Goal: Task Accomplishment & Management: Manage account settings

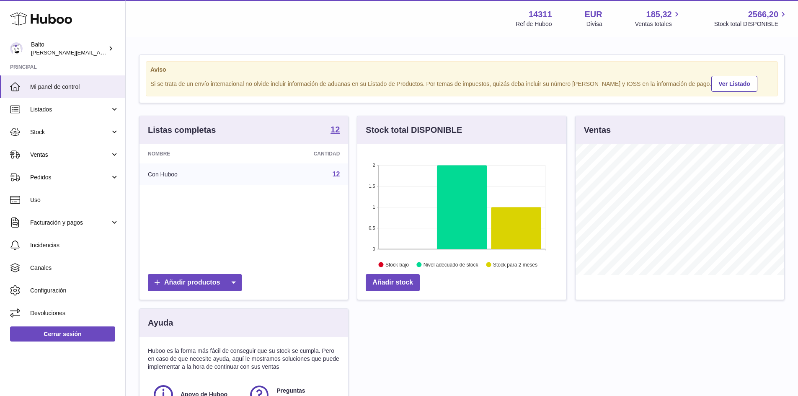
scroll to position [131, 209]
click at [102, 104] on link "Listados" at bounding box center [62, 109] width 125 height 23
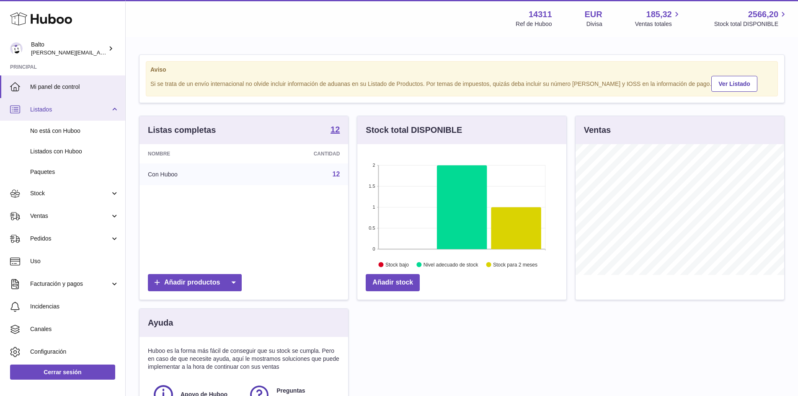
click at [102, 104] on link "Listados" at bounding box center [62, 109] width 125 height 23
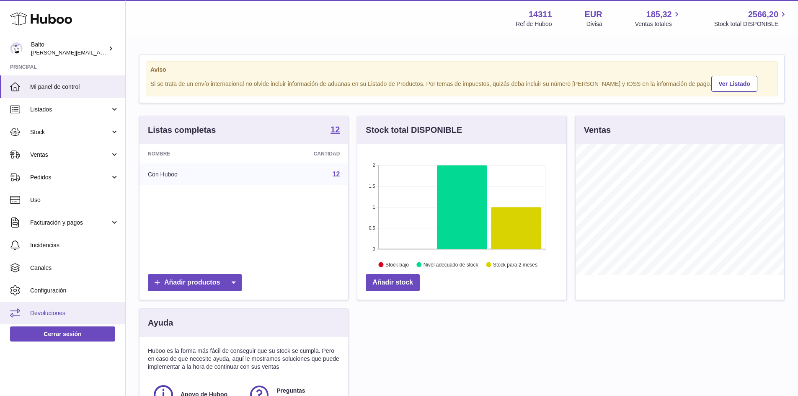
click at [39, 311] on span "Devoluciones" at bounding box center [74, 313] width 89 height 8
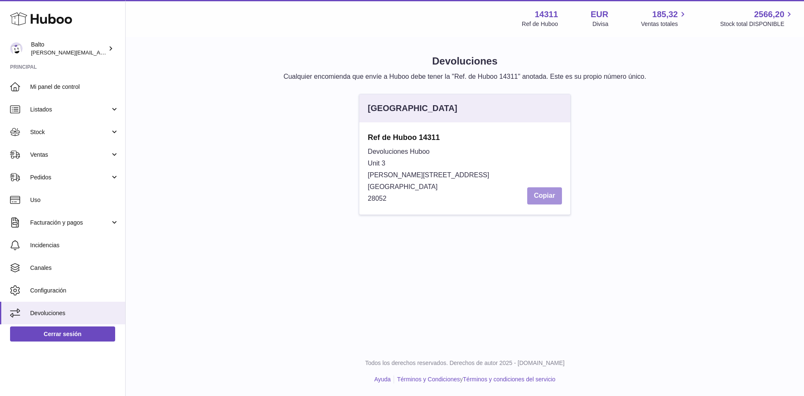
click at [551, 200] on button "Copiar" at bounding box center [544, 195] width 35 height 17
